Goal: Task Accomplishment & Management: Manage account settings

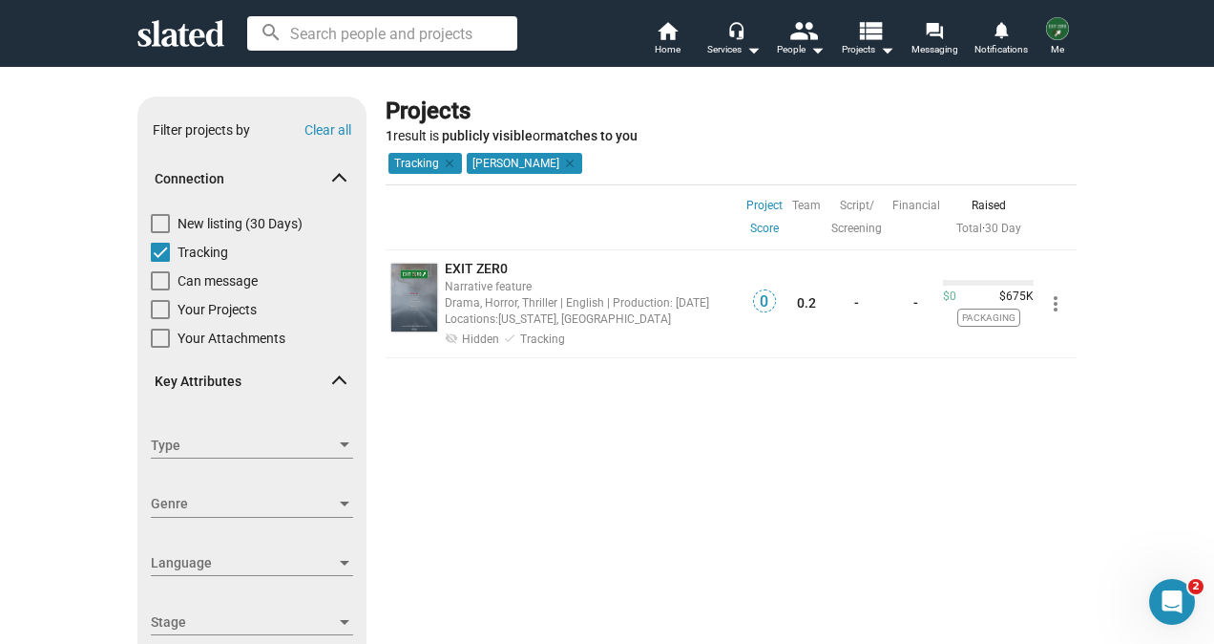
drag, startPoint x: 0, startPoint y: 0, endPoint x: 178, endPoint y: 38, distance: 181.6
click at [178, 38] on icon at bounding box center [180, 33] width 87 height 27
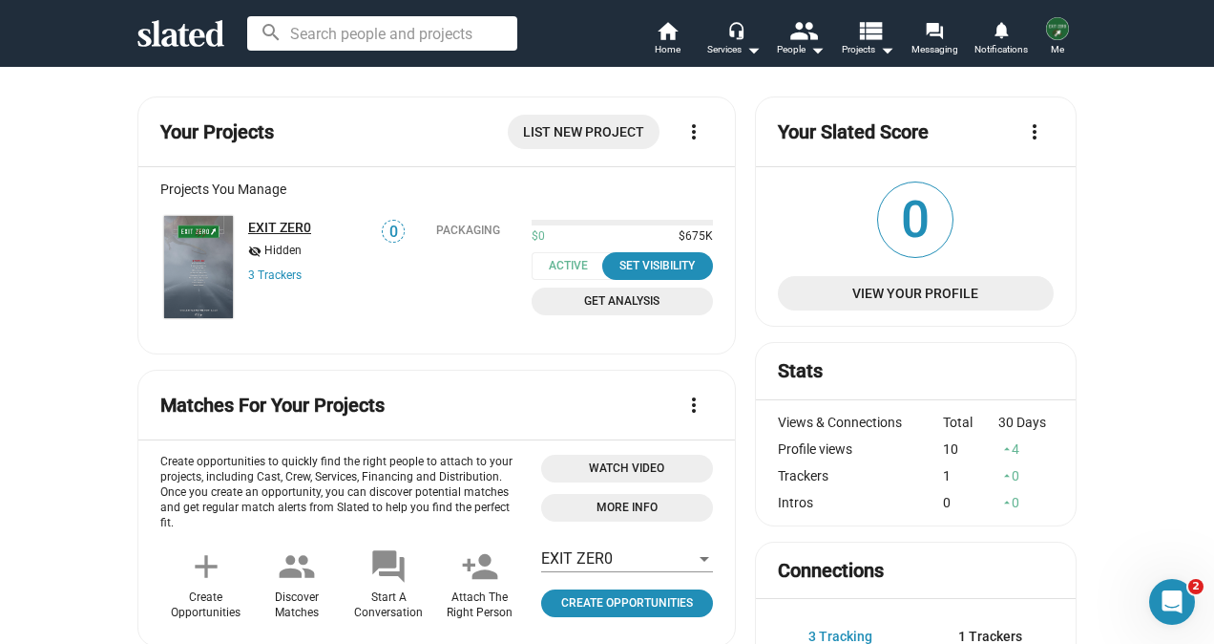
click at [278, 223] on link "EXIT ZER0" at bounding box center [279, 227] width 63 height 15
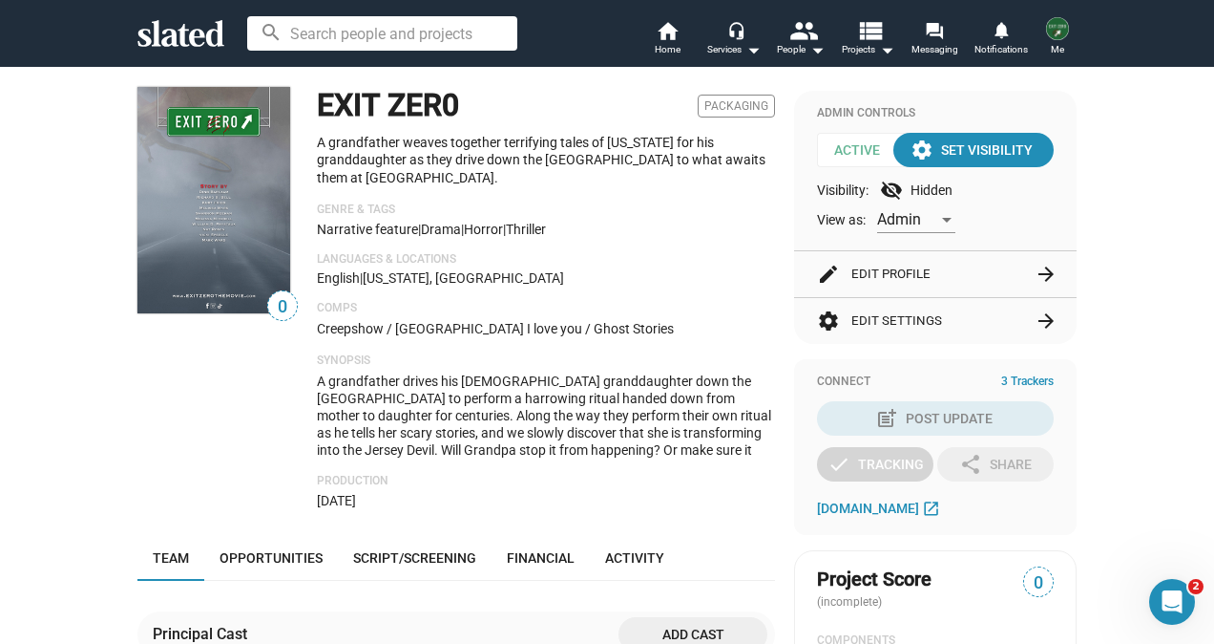
scroll to position [147, 0]
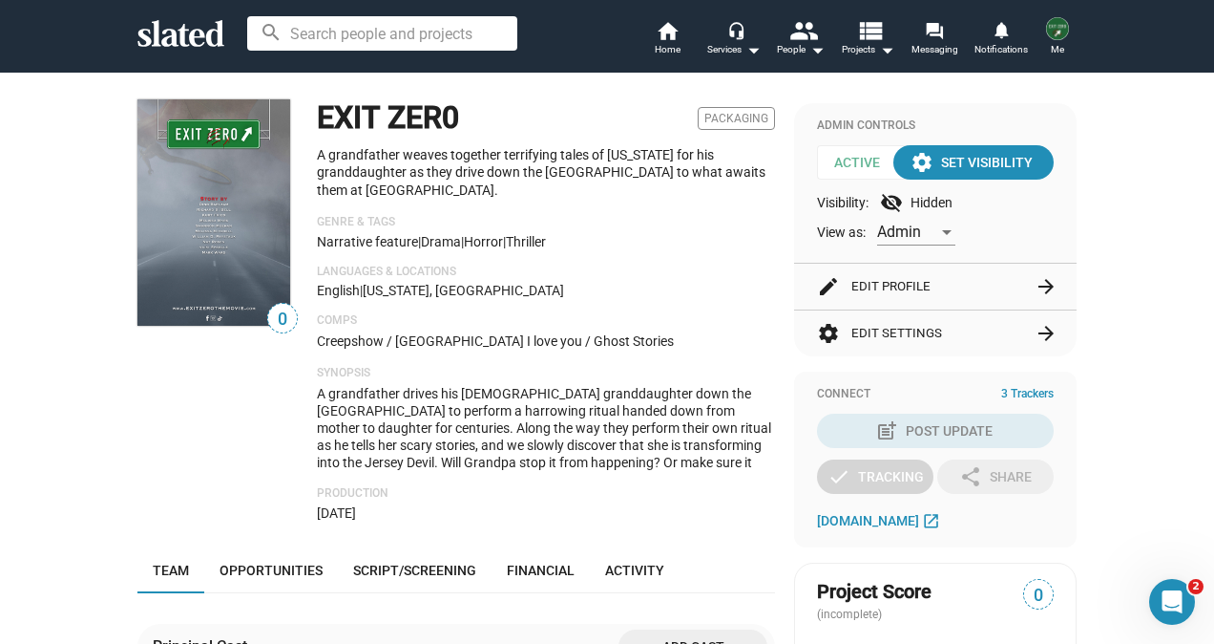
click at [896, 285] on button "edit Edit Profile arrow_forward" at bounding box center [935, 287] width 237 height 46
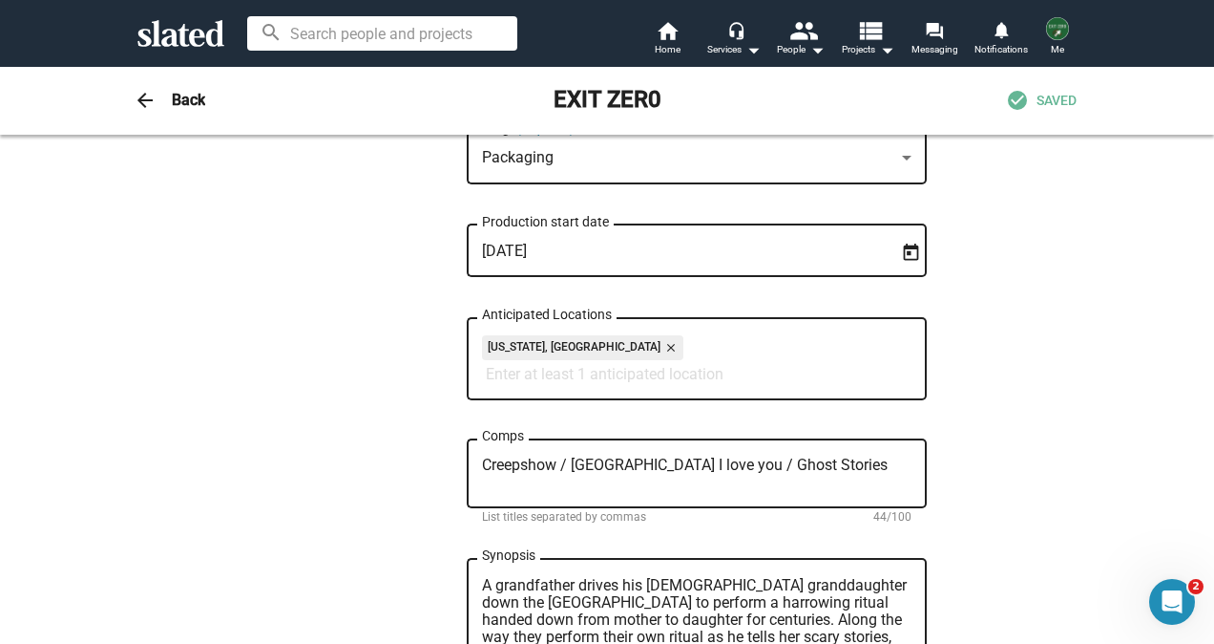
scroll to position [728, 0]
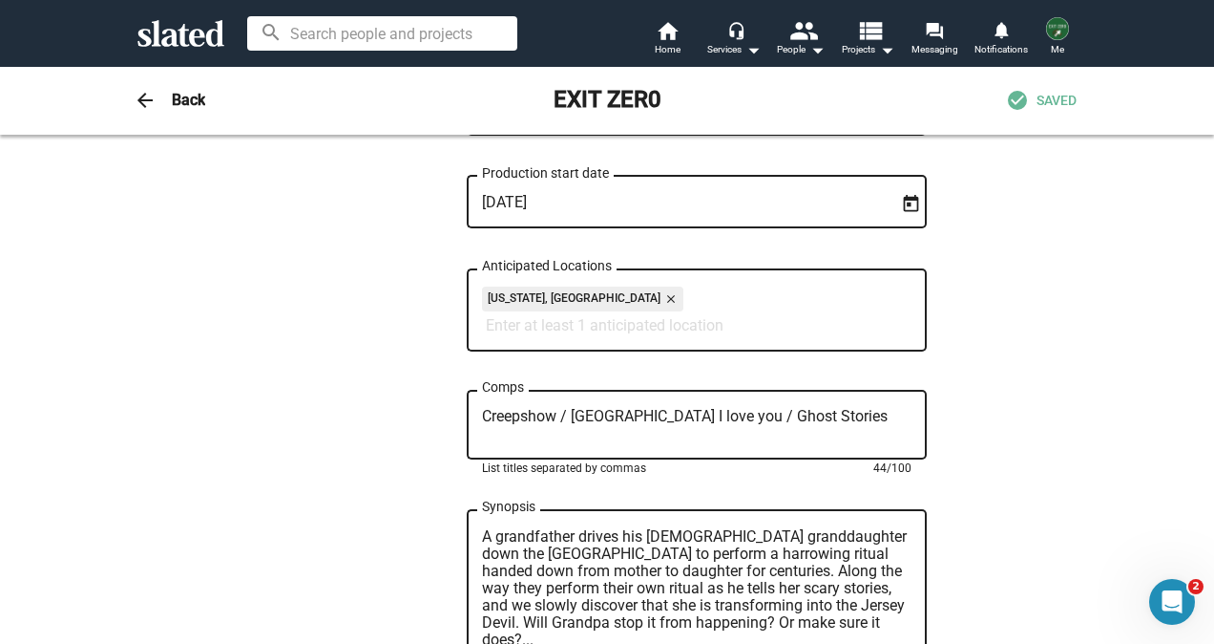
click at [615, 424] on textarea "Creepshow / [GEOGRAPHIC_DATA] I love you / Ghost Stories" at bounding box center [697, 425] width 430 height 34
type textarea "Creepshow / [GEOGRAPHIC_DATA] I Love You / Ghost Stories"
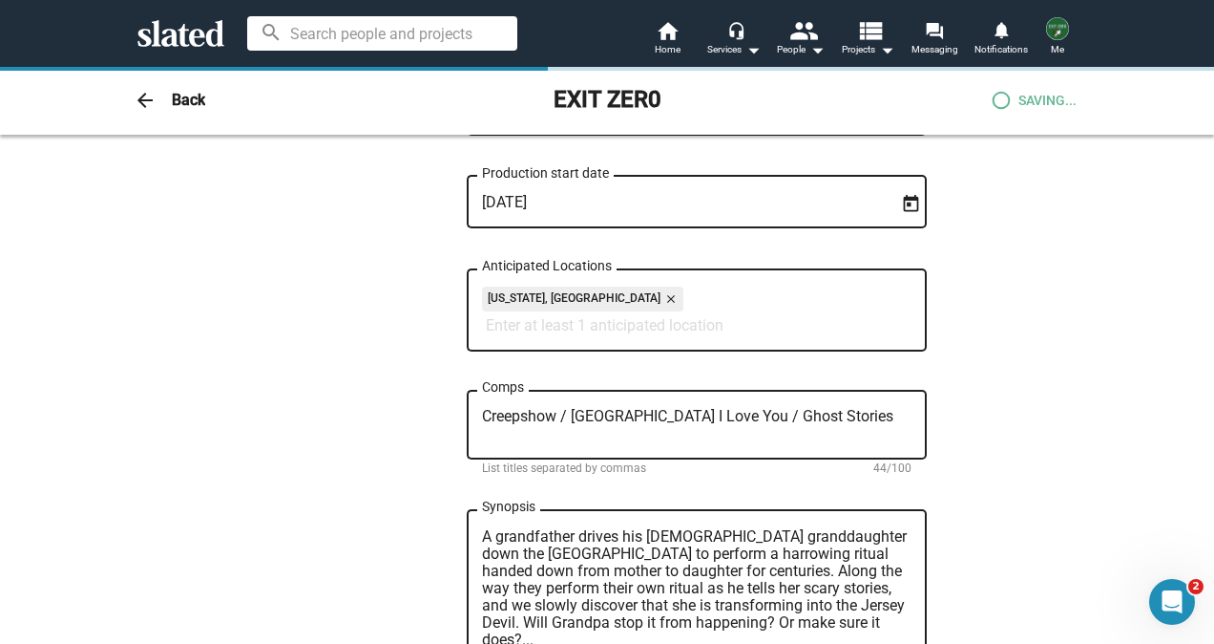
click at [1019, 401] on div "0 Change Image 0 Change Image EXIT ZER0 Title (required) 9/200 A grandfather we…" at bounding box center [607, 413] width 978 height 1953
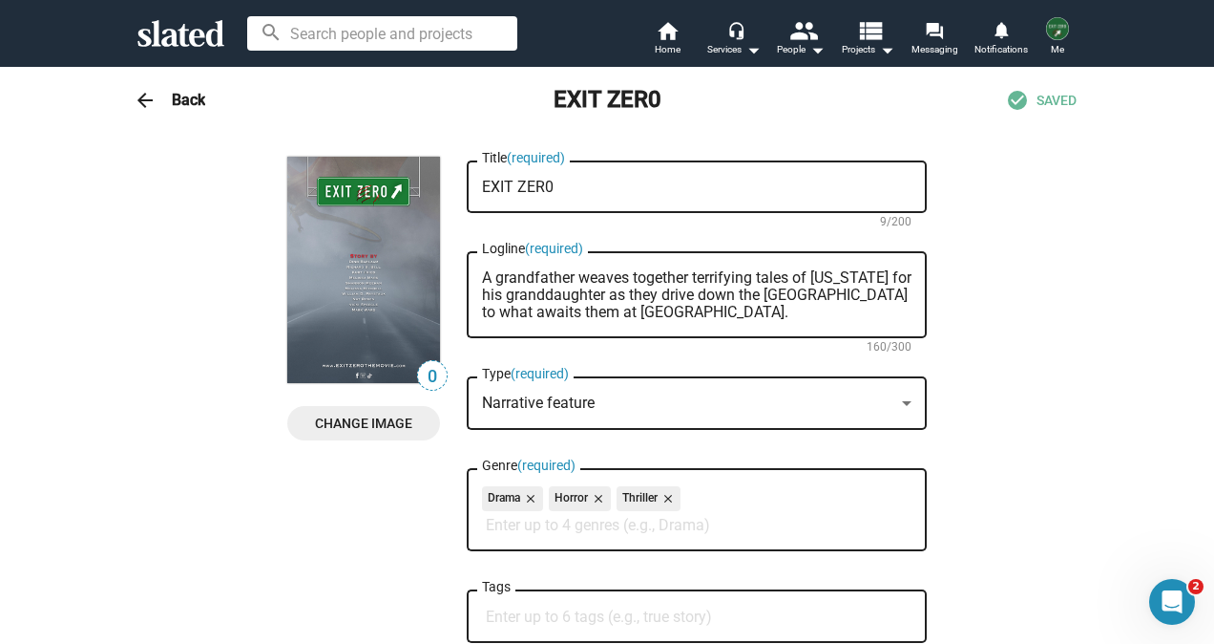
scroll to position [0, 0]
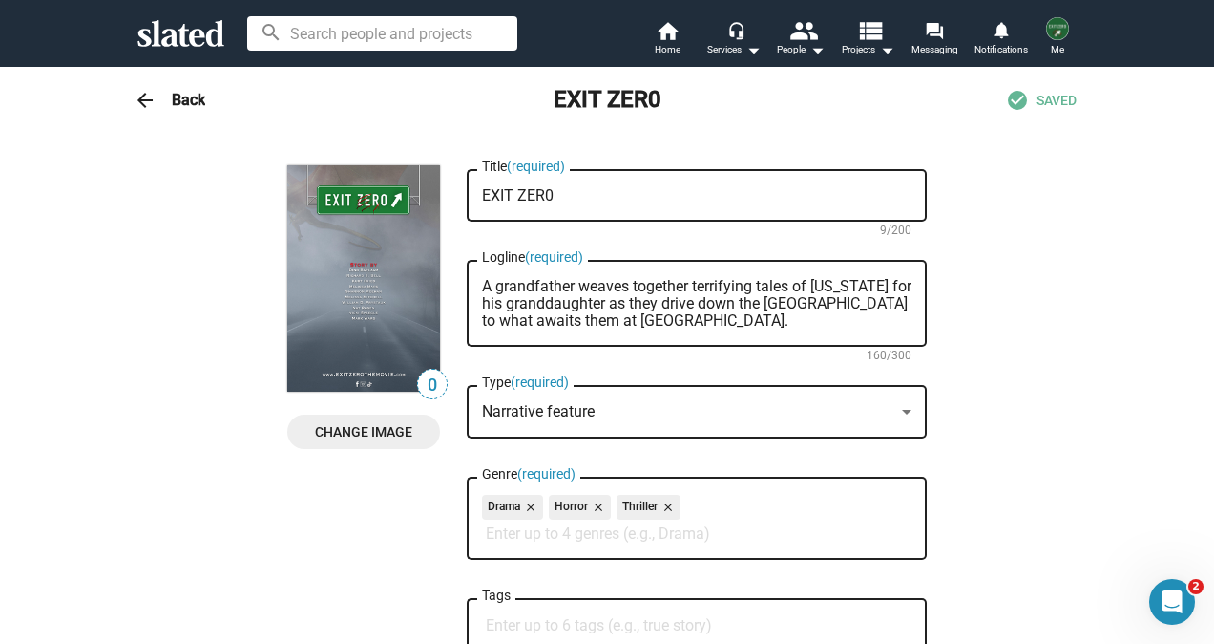
click at [188, 103] on h3 "Back" at bounding box center [188, 100] width 33 height 20
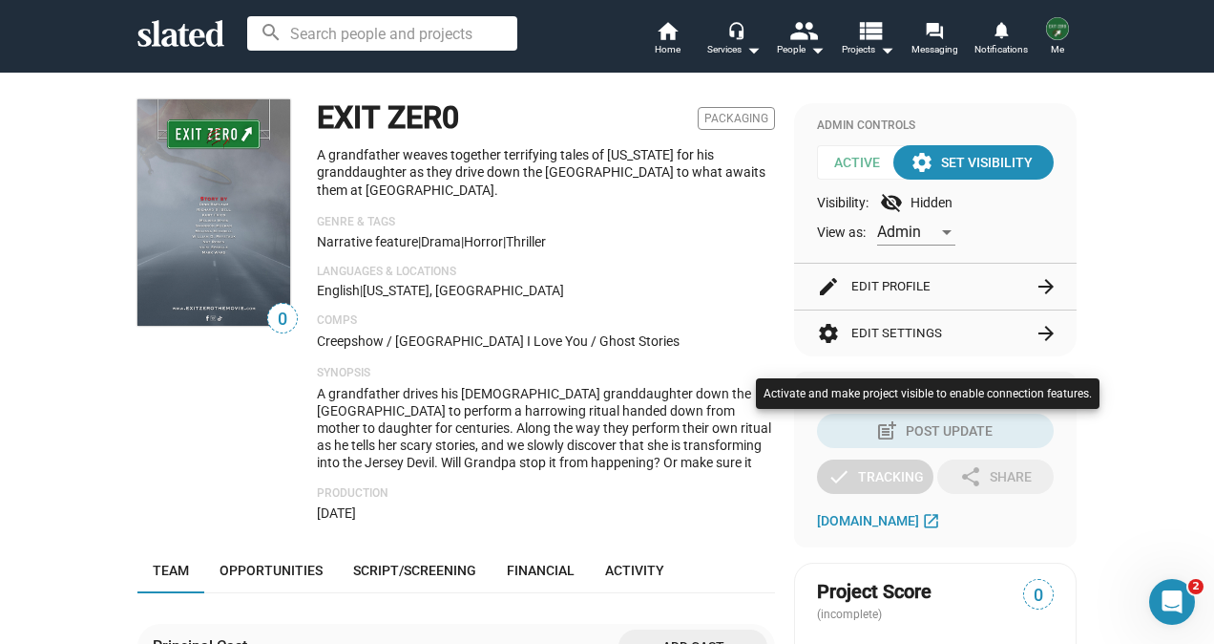
drag, startPoint x: 1205, startPoint y: 132, endPoint x: 1201, endPoint y: 200, distance: 68.8
click at [1201, 200] on div at bounding box center [607, 322] width 1214 height 644
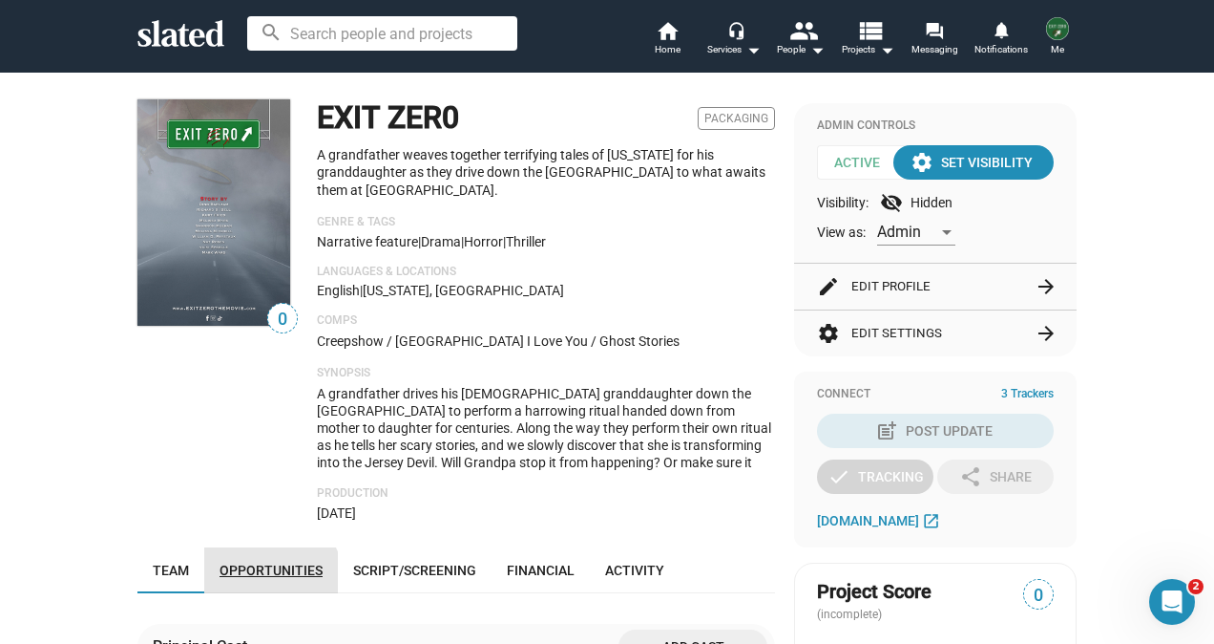
click at [260, 584] on link "Opportunities" at bounding box center [271, 570] width 134 height 46
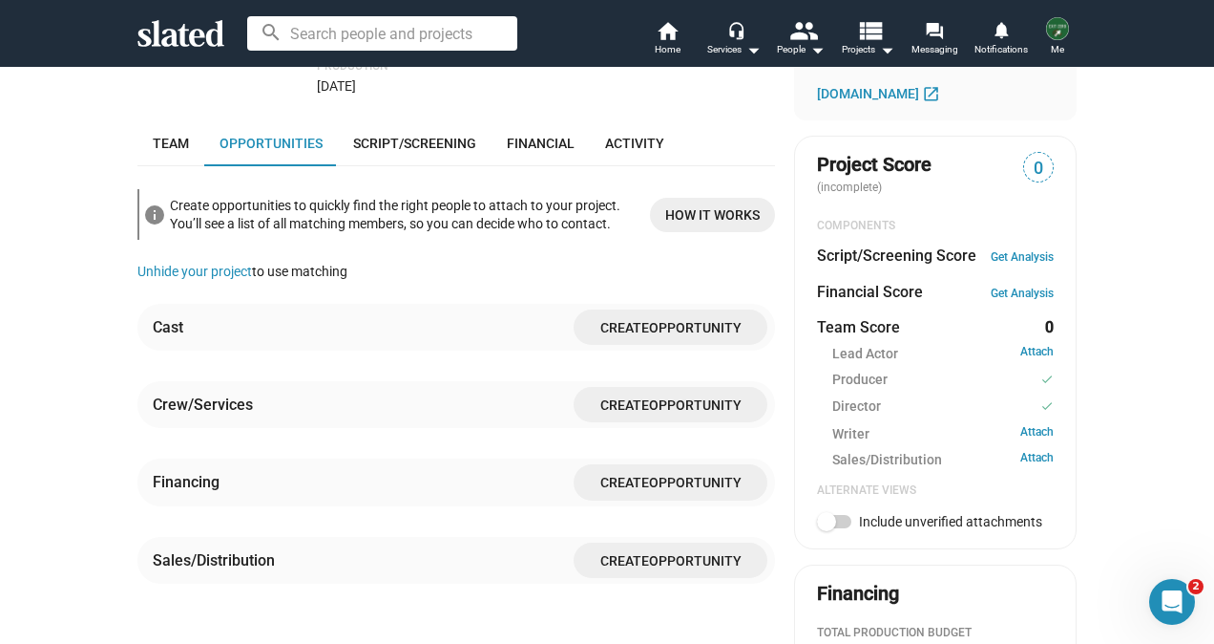
scroll to position [630, 0]
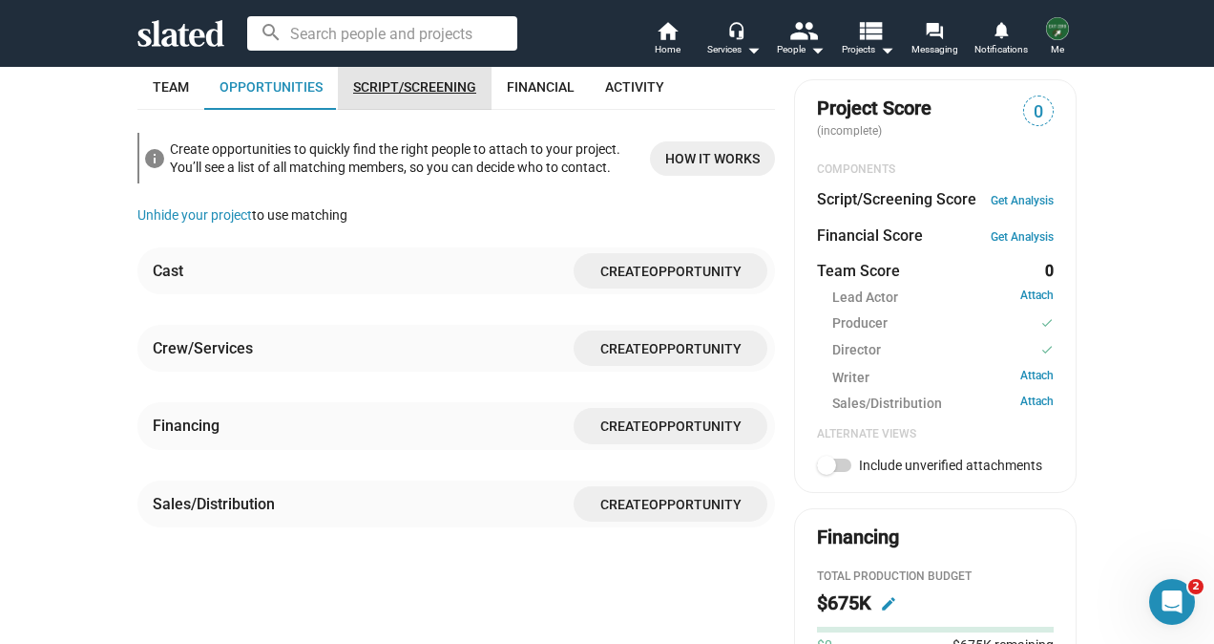
click at [390, 88] on span "Script/Screening" at bounding box center [414, 86] width 123 height 15
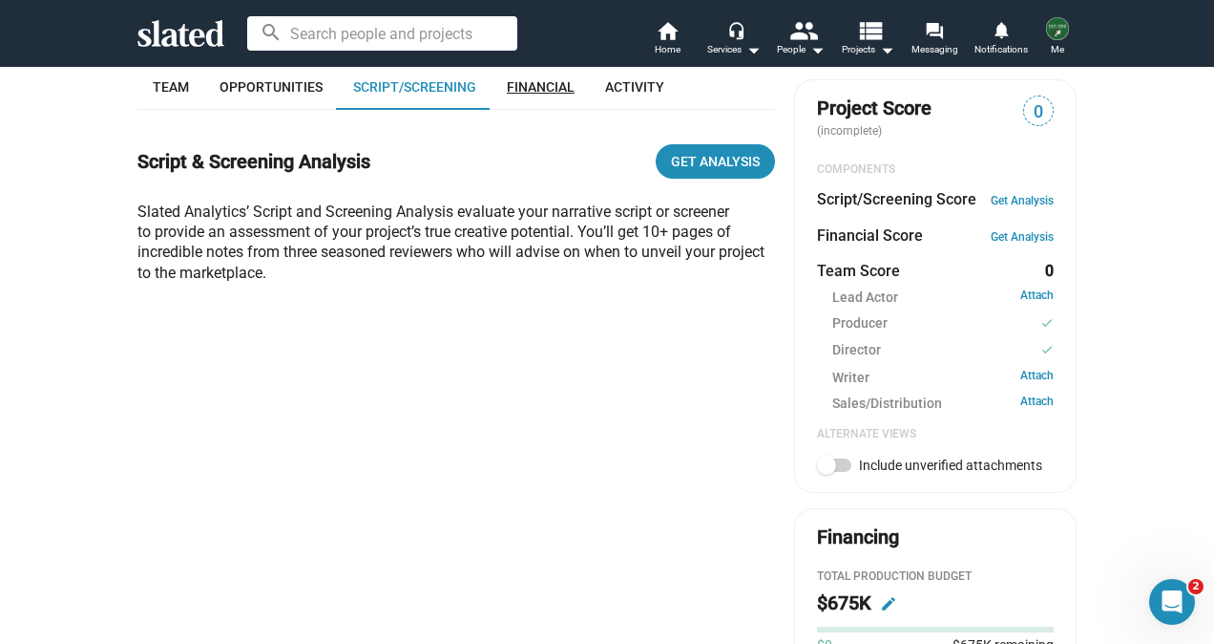
click at [513, 89] on span "Financial" at bounding box center [541, 86] width 68 height 15
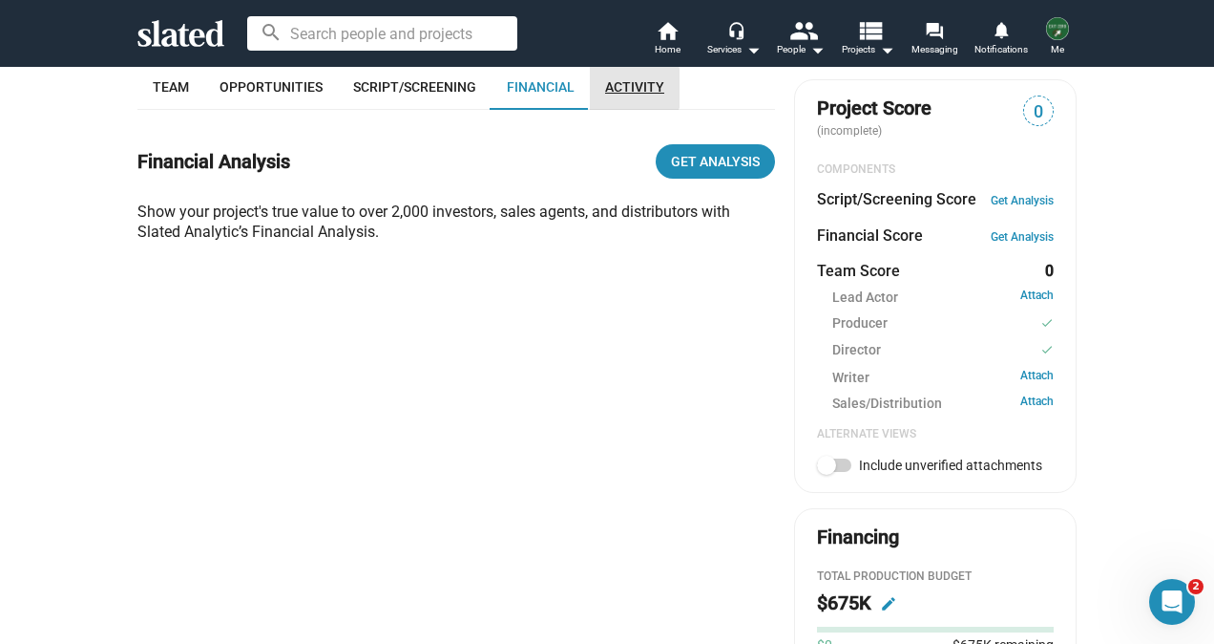
click at [607, 90] on span "Activity" at bounding box center [634, 86] width 59 height 15
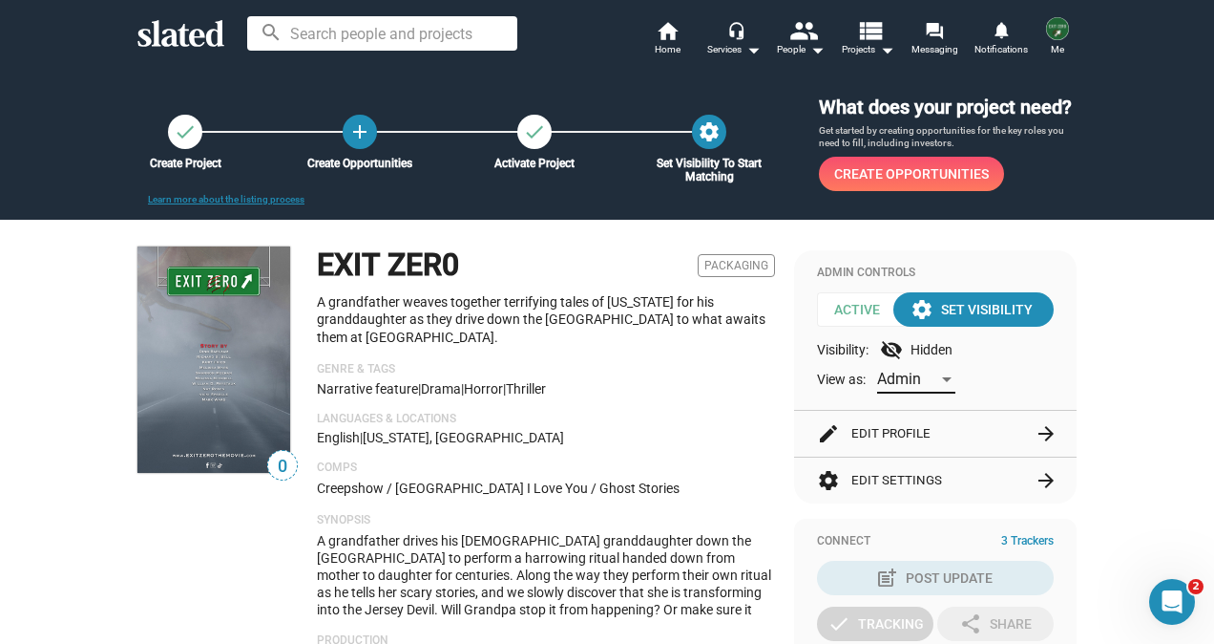
click at [924, 381] on div "Admin" at bounding box center [907, 379] width 61 height 20
click at [900, 417] on span "Member" at bounding box center [910, 419] width 79 height 40
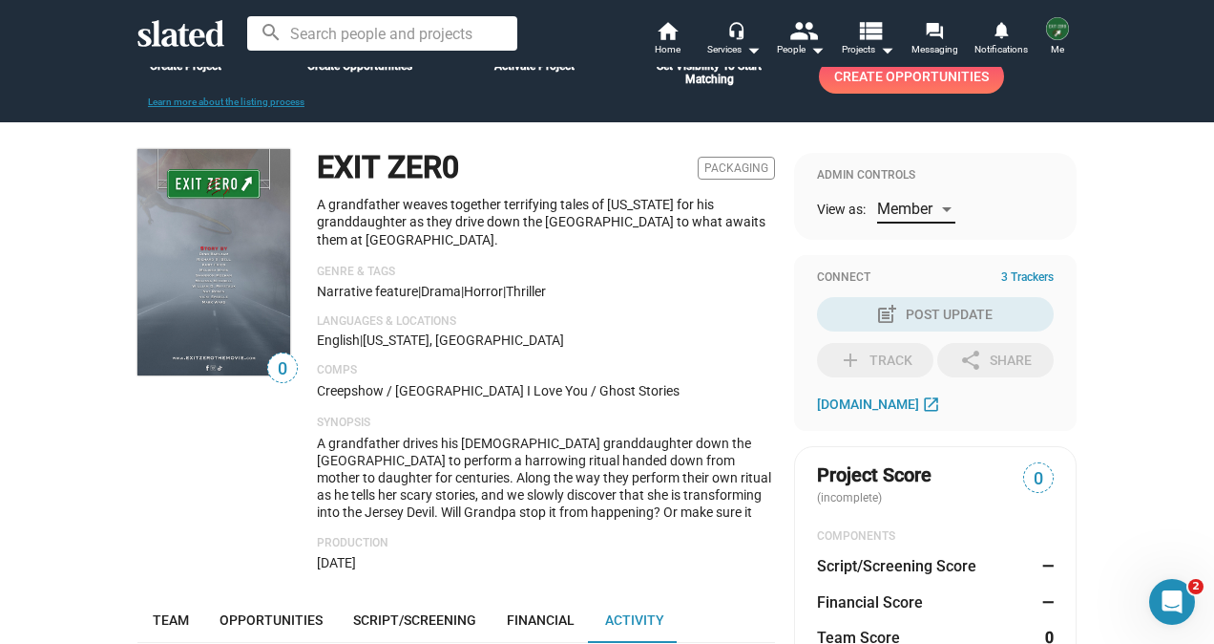
scroll to position [68, 0]
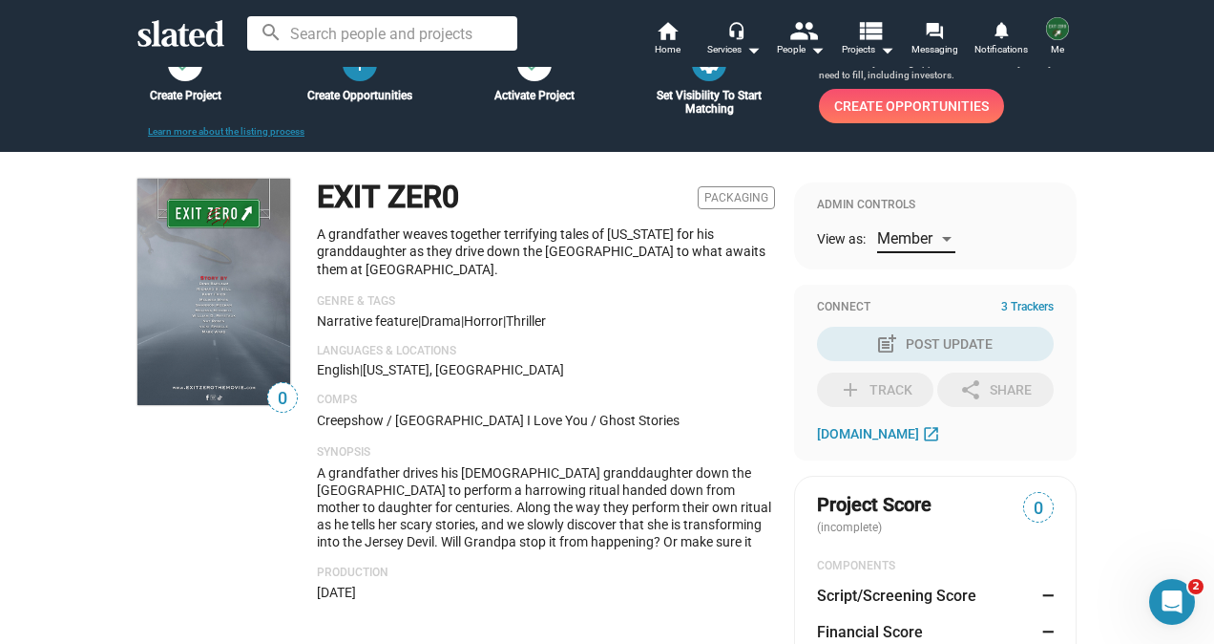
click at [920, 237] on span "Member" at bounding box center [904, 238] width 55 height 18
click at [897, 203] on span "Admin" at bounding box center [910, 199] width 79 height 40
